Goal: Check status: Check status

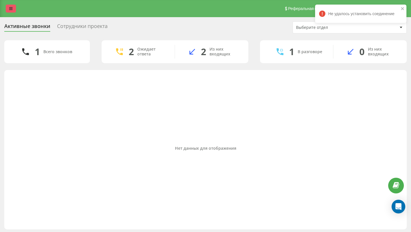
click at [8, 7] on link at bounding box center [11, 9] width 10 height 8
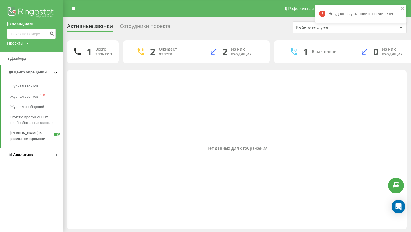
click at [24, 154] on span "Аналитика" at bounding box center [23, 154] width 20 height 4
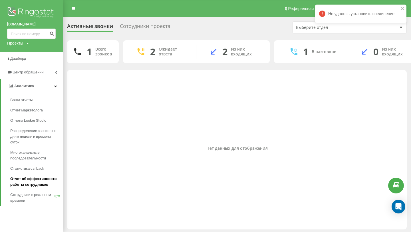
click at [26, 178] on span "Отчет об эффективности работы сотрудников" at bounding box center [35, 181] width 50 height 11
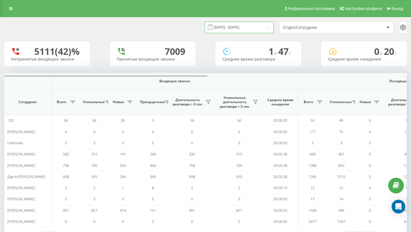
click at [259, 29] on input "[DATE] - [DATE]" at bounding box center [239, 27] width 69 height 11
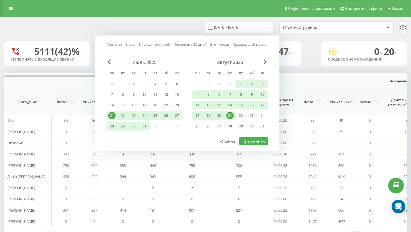
click at [232, 114] on div "21" at bounding box center [229, 115] width 7 height 7
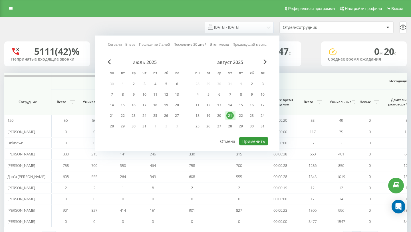
click at [250, 143] on button "Применить" at bounding box center [253, 141] width 29 height 8
type input "[DATE] - [DATE]"
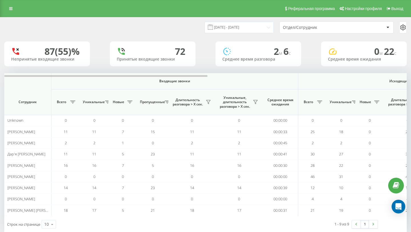
scroll to position [12, 0]
